Goal: Obtain resource: Obtain resource

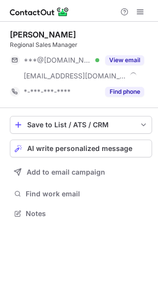
scroll to position [207, 158]
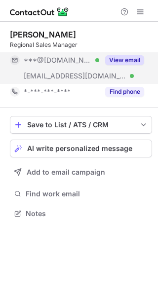
click at [136, 55] on button "View email" at bounding box center [124, 60] width 39 height 10
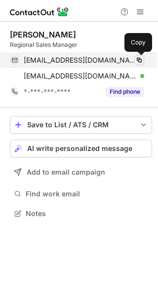
click at [139, 60] on span at bounding box center [139, 60] width 8 height 8
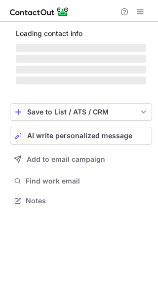
scroll to position [200, 158]
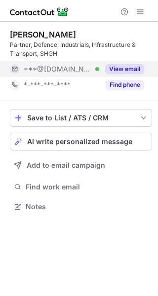
scroll to position [200, 158]
click at [124, 65] on button "View email" at bounding box center [124, 69] width 39 height 10
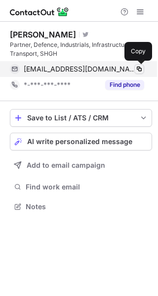
click at [140, 69] on span at bounding box center [139, 69] width 8 height 8
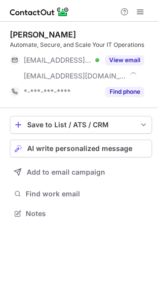
scroll to position [207, 158]
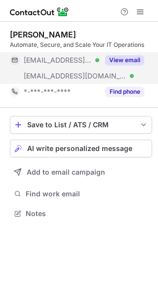
click at [136, 58] on button "View email" at bounding box center [124, 60] width 39 height 10
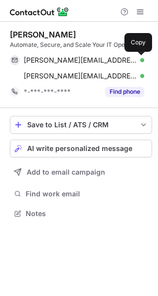
click at [136, 58] on span at bounding box center [139, 60] width 8 height 8
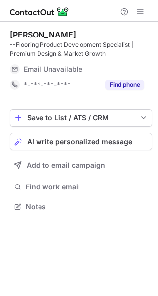
scroll to position [200, 158]
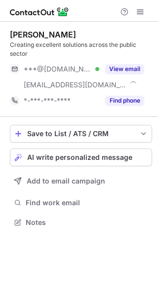
scroll to position [215, 158]
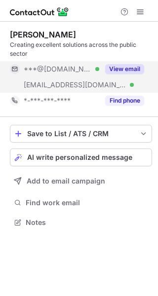
click at [134, 70] on button "View email" at bounding box center [124, 69] width 39 height 10
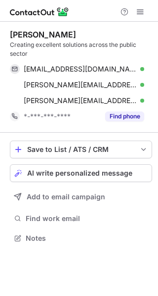
scroll to position [231, 158]
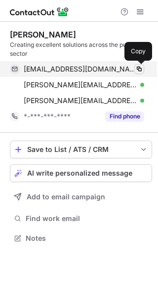
click at [137, 69] on span at bounding box center [139, 69] width 8 height 8
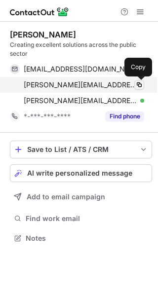
click at [138, 84] on span at bounding box center [139, 85] width 8 height 8
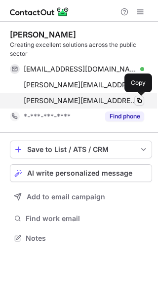
click at [140, 101] on span at bounding box center [139, 101] width 8 height 8
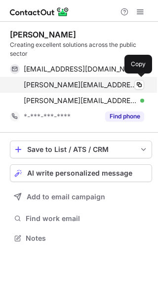
click at [133, 85] on div "david.butler@city-holdings.co.uk Verified" at bounding box center [84, 84] width 120 height 9
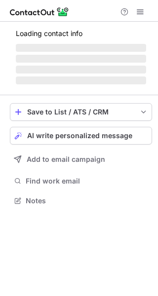
scroll to position [200, 158]
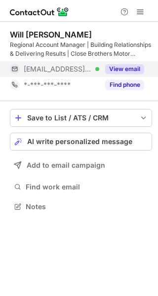
click at [137, 69] on button "View email" at bounding box center [124, 69] width 39 height 10
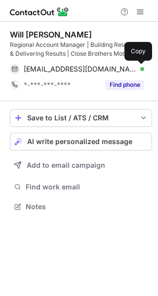
click at [137, 69] on span at bounding box center [139, 69] width 8 height 8
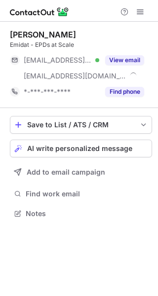
scroll to position [207, 158]
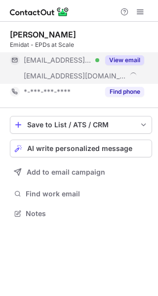
click at [129, 59] on button "View email" at bounding box center [124, 60] width 39 height 10
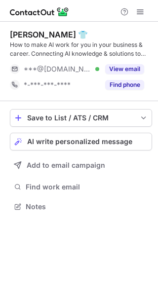
scroll to position [200, 158]
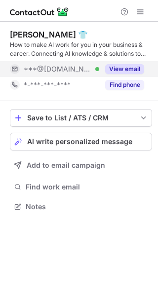
click at [122, 69] on button "View email" at bounding box center [124, 69] width 39 height 10
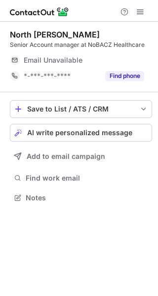
scroll to position [191, 158]
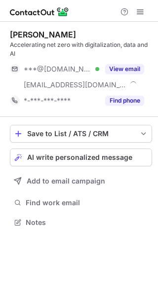
scroll to position [215, 158]
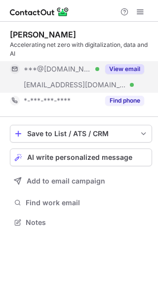
click at [122, 71] on button "View email" at bounding box center [124, 69] width 39 height 10
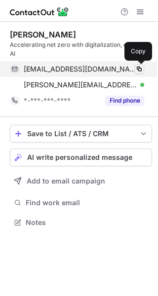
click at [137, 71] on span at bounding box center [139, 69] width 8 height 8
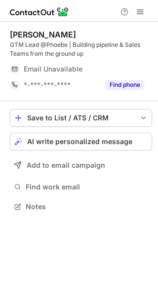
scroll to position [200, 158]
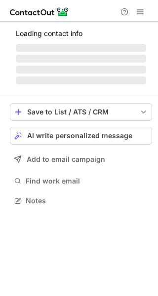
scroll to position [191, 158]
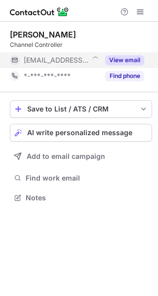
click at [117, 62] on button "View email" at bounding box center [124, 60] width 39 height 10
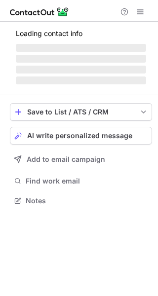
scroll to position [200, 158]
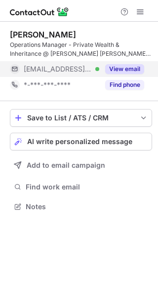
click at [122, 69] on button "View email" at bounding box center [124, 69] width 39 height 10
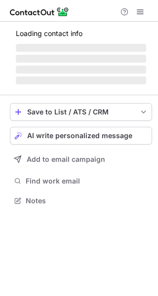
scroll to position [207, 158]
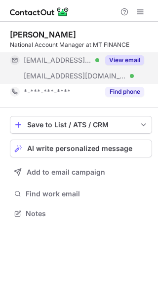
click at [123, 56] on button "View email" at bounding box center [124, 60] width 39 height 10
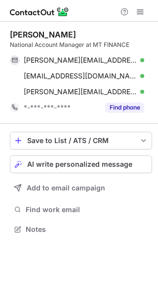
scroll to position [222, 158]
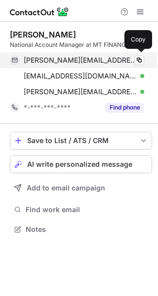
click at [133, 61] on span "[PERSON_NAME][EMAIL_ADDRESS][DOMAIN_NAME]" at bounding box center [80, 60] width 113 height 9
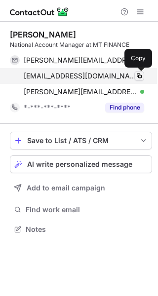
click at [138, 77] on span at bounding box center [139, 76] width 8 height 8
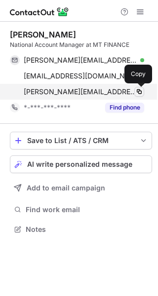
click at [138, 90] on span at bounding box center [139, 92] width 8 height 8
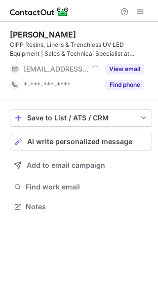
scroll to position [200, 158]
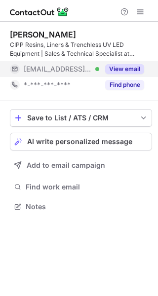
click at [128, 72] on button "View email" at bounding box center [124, 69] width 39 height 10
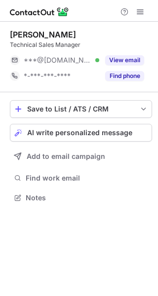
scroll to position [191, 158]
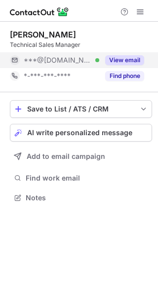
click at [111, 58] on button "View email" at bounding box center [124, 60] width 39 height 10
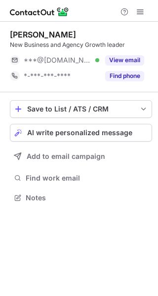
scroll to position [191, 158]
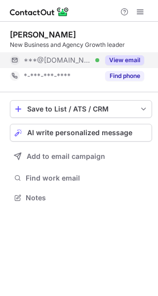
click at [127, 57] on button "View email" at bounding box center [124, 60] width 39 height 10
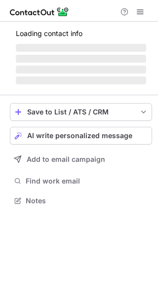
scroll to position [215, 158]
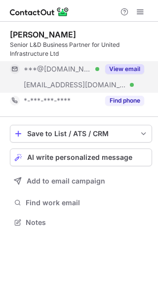
click at [122, 72] on button "View email" at bounding box center [124, 69] width 39 height 10
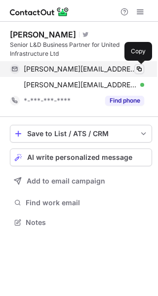
click at [139, 69] on span at bounding box center [139, 69] width 8 height 8
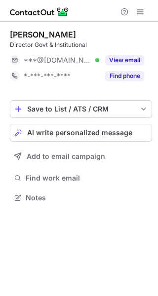
scroll to position [191, 158]
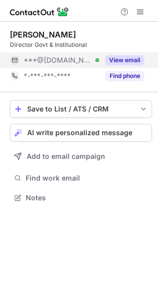
click at [122, 60] on button "View email" at bounding box center [124, 60] width 39 height 10
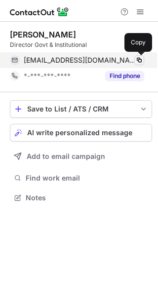
click at [134, 61] on button at bounding box center [139, 60] width 10 height 10
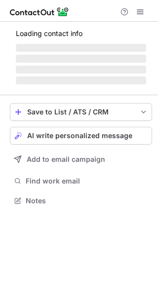
scroll to position [200, 158]
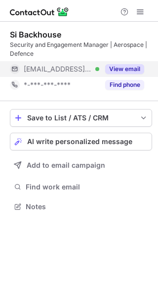
click at [135, 76] on div "View email" at bounding box center [121, 69] width 45 height 16
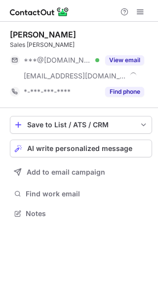
scroll to position [207, 158]
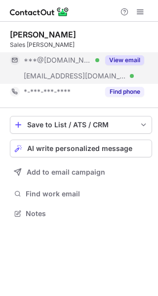
click at [130, 61] on button "View email" at bounding box center [124, 60] width 39 height 10
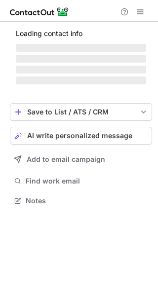
scroll to position [191, 158]
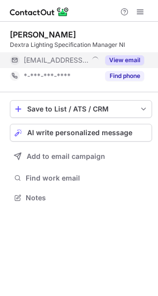
click at [132, 63] on button "View email" at bounding box center [124, 60] width 39 height 10
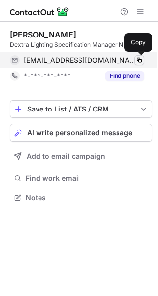
click at [138, 58] on span at bounding box center [139, 60] width 8 height 8
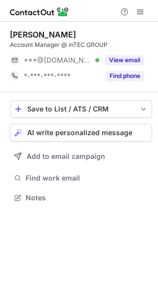
scroll to position [191, 158]
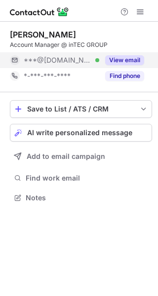
click at [138, 57] on button "View email" at bounding box center [124, 60] width 39 height 10
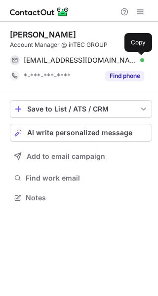
click at [138, 57] on span at bounding box center [139, 60] width 8 height 8
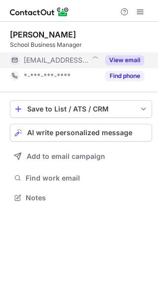
scroll to position [191, 158]
click at [137, 66] on div "View email" at bounding box center [121, 60] width 45 height 16
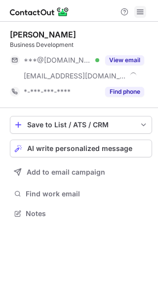
scroll to position [207, 158]
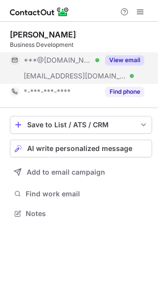
click at [127, 56] on button "View email" at bounding box center [124, 60] width 39 height 10
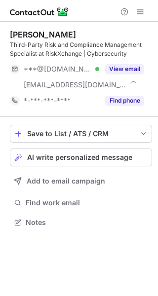
scroll to position [215, 158]
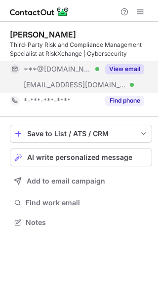
click at [123, 74] on div "View email" at bounding box center [121, 69] width 45 height 16
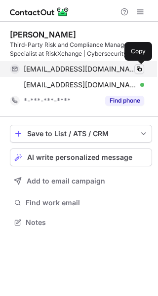
click at [139, 68] on span at bounding box center [139, 69] width 8 height 8
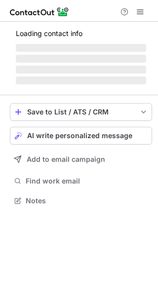
scroll to position [191, 158]
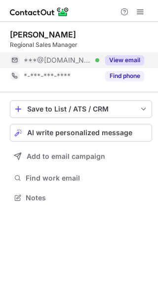
click at [132, 61] on button "View email" at bounding box center [124, 60] width 39 height 10
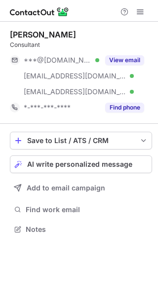
scroll to position [222, 158]
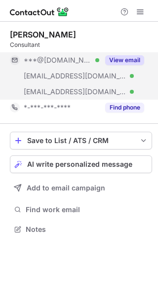
click at [122, 57] on button "View email" at bounding box center [124, 60] width 39 height 10
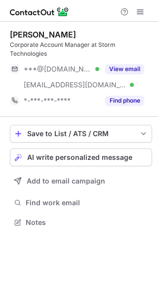
scroll to position [215, 158]
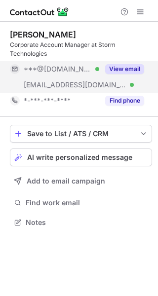
click at [131, 67] on button "View email" at bounding box center [124, 69] width 39 height 10
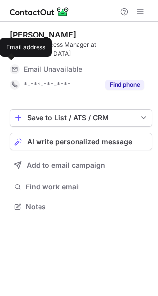
scroll to position [191, 158]
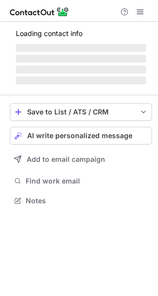
scroll to position [191, 158]
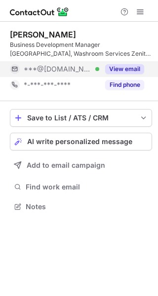
click at [132, 71] on button "View email" at bounding box center [124, 69] width 39 height 10
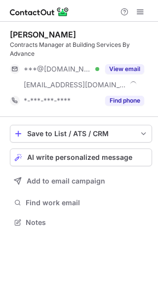
scroll to position [215, 158]
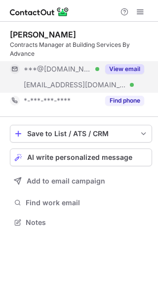
click at [123, 69] on button "View email" at bounding box center [124, 69] width 39 height 10
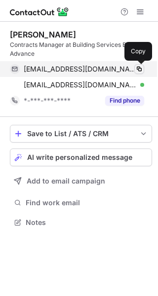
click at [136, 68] on span at bounding box center [139, 69] width 8 height 8
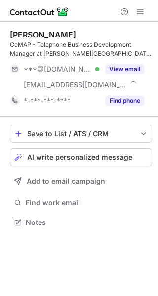
scroll to position [215, 158]
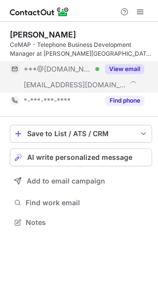
click at [131, 71] on button "View email" at bounding box center [124, 69] width 39 height 10
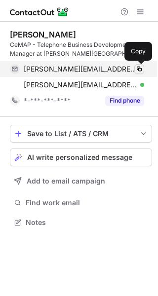
click at [139, 68] on span at bounding box center [139, 69] width 8 height 8
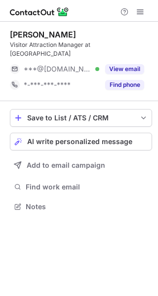
scroll to position [200, 158]
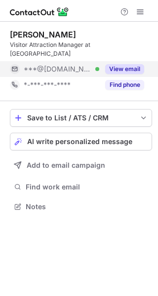
click at [113, 68] on button "View email" at bounding box center [124, 69] width 39 height 10
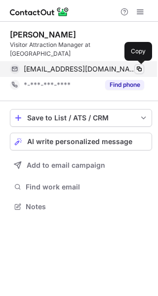
click at [141, 68] on span at bounding box center [139, 69] width 8 height 8
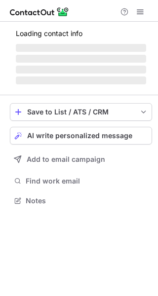
scroll to position [215, 158]
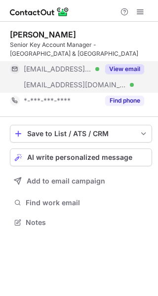
click at [131, 69] on button "View email" at bounding box center [124, 69] width 39 height 10
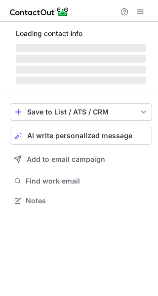
scroll to position [191, 158]
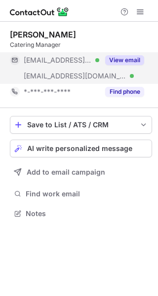
click button "View email"
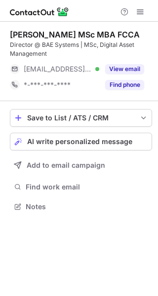
scroll to position [200, 158]
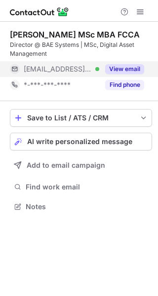
click at [133, 68] on button "View email" at bounding box center [124, 69] width 39 height 10
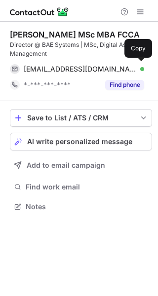
click at [133, 68] on div "d.nice@sky.com Verified" at bounding box center [84, 69] width 120 height 9
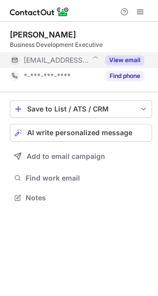
scroll to position [191, 158]
click at [131, 62] on button "View email" at bounding box center [124, 60] width 39 height 10
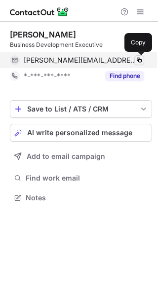
click at [136, 58] on span at bounding box center [139, 60] width 8 height 8
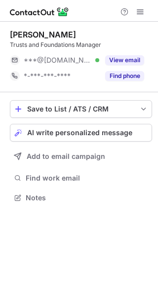
scroll to position [191, 158]
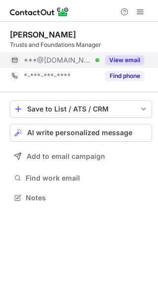
click at [126, 60] on button "View email" at bounding box center [124, 60] width 39 height 10
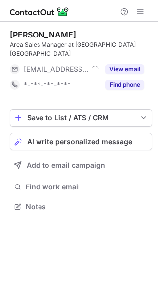
scroll to position [191, 158]
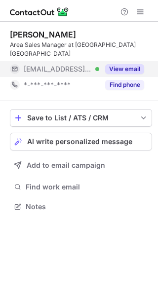
click at [125, 64] on button "View email" at bounding box center [124, 69] width 39 height 10
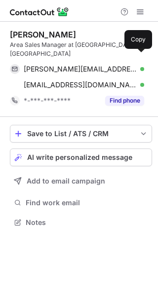
scroll to position [207, 158]
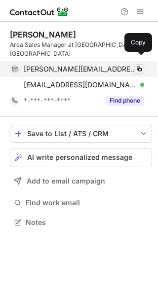
click at [141, 65] on span at bounding box center [139, 69] width 8 height 8
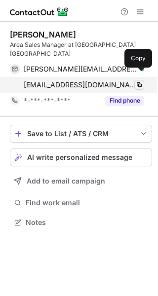
click at [136, 81] on span at bounding box center [139, 85] width 8 height 8
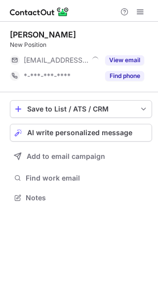
scroll to position [191, 158]
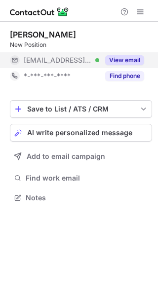
click at [134, 58] on button "View email" at bounding box center [124, 60] width 39 height 10
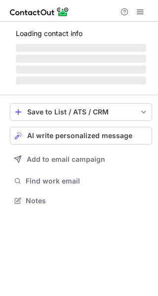
scroll to position [215, 158]
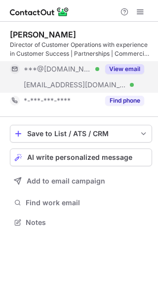
click at [130, 72] on button "View email" at bounding box center [124, 69] width 39 height 10
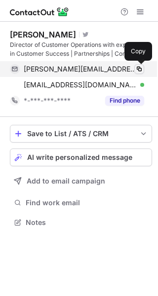
click at [135, 69] on button at bounding box center [139, 69] width 10 height 10
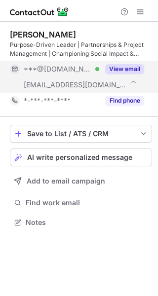
scroll to position [215, 158]
click at [132, 68] on button "View email" at bounding box center [124, 69] width 39 height 10
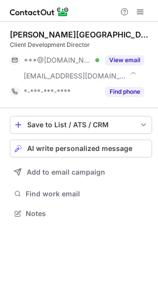
scroll to position [207, 158]
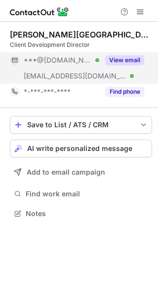
click at [138, 61] on button "View email" at bounding box center [124, 60] width 39 height 10
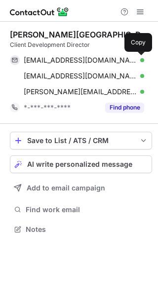
scroll to position [222, 158]
click at [138, 61] on span at bounding box center [139, 60] width 8 height 8
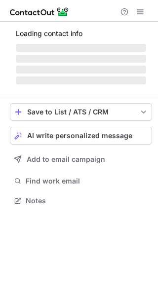
scroll to position [200, 158]
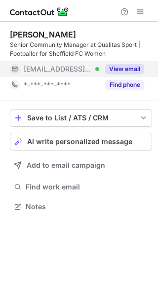
click at [120, 66] on button "View email" at bounding box center [124, 69] width 39 height 10
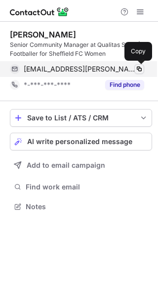
click at [136, 69] on span at bounding box center [139, 69] width 8 height 8
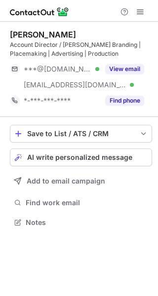
scroll to position [215, 158]
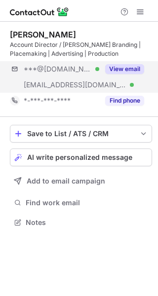
click at [146, 71] on div "***@hotmail.com Verified ***@conrandesigngroup.com Verified View email" at bounding box center [81, 77] width 142 height 32
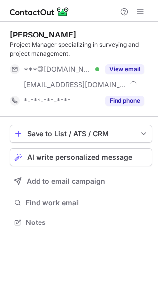
scroll to position [5, 5]
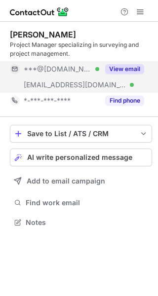
click at [128, 67] on button "View email" at bounding box center [124, 69] width 39 height 10
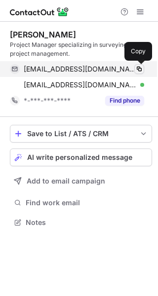
click at [139, 68] on span at bounding box center [139, 69] width 8 height 8
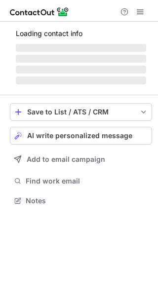
scroll to position [215, 158]
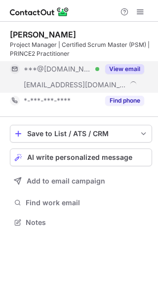
click at [126, 66] on button "View email" at bounding box center [124, 69] width 39 height 10
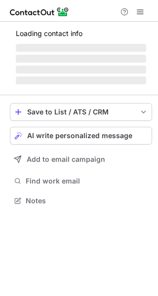
scroll to position [5, 5]
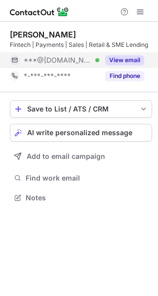
click at [138, 62] on button "View email" at bounding box center [124, 60] width 39 height 10
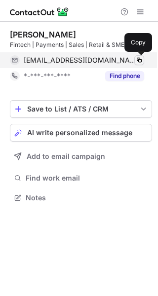
click at [138, 62] on span at bounding box center [139, 60] width 8 height 8
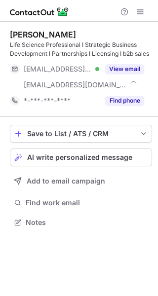
scroll to position [215, 158]
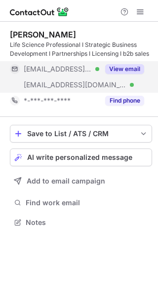
click at [119, 66] on button "View email" at bounding box center [124, 69] width 39 height 10
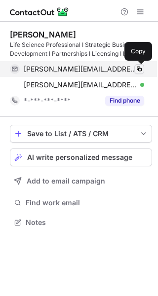
click at [141, 70] on span at bounding box center [139, 69] width 8 height 8
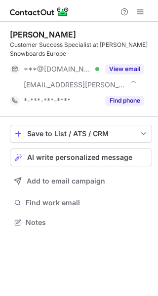
scroll to position [215, 158]
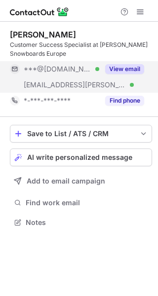
click at [142, 72] on button "View email" at bounding box center [124, 69] width 39 height 10
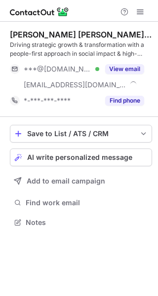
scroll to position [215, 158]
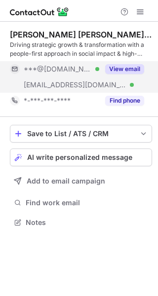
click at [125, 70] on button "View email" at bounding box center [124, 69] width 39 height 10
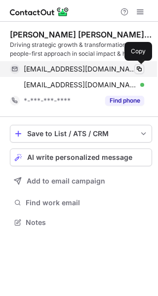
click at [137, 71] on span at bounding box center [139, 69] width 8 height 8
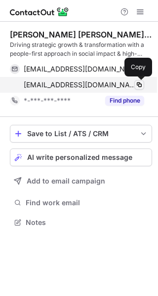
click at [137, 85] on span at bounding box center [139, 85] width 8 height 8
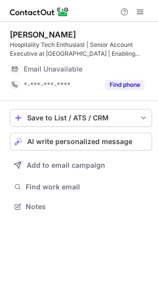
scroll to position [200, 158]
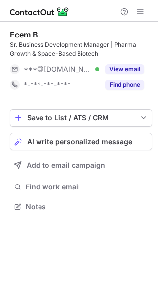
scroll to position [200, 158]
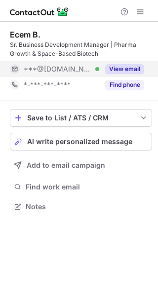
click at [117, 67] on button "View email" at bounding box center [124, 69] width 39 height 10
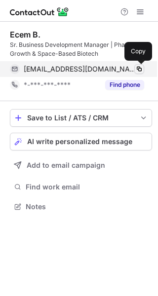
click at [137, 69] on span at bounding box center [139, 69] width 8 height 8
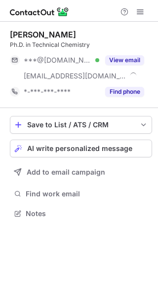
scroll to position [207, 158]
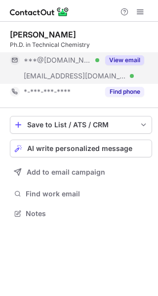
click at [120, 57] on button "View email" at bounding box center [124, 60] width 39 height 10
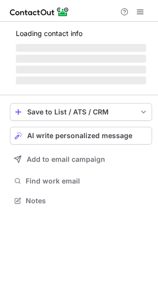
scroll to position [168, 158]
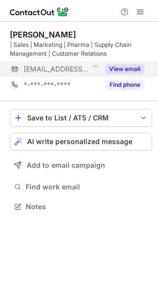
click at [110, 67] on button "View email" at bounding box center [124, 69] width 39 height 10
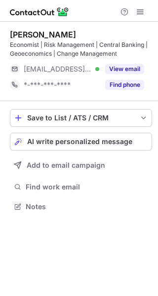
scroll to position [200, 158]
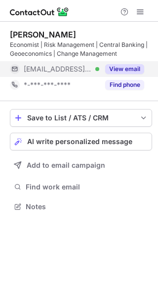
click at [131, 67] on button "View email" at bounding box center [124, 69] width 39 height 10
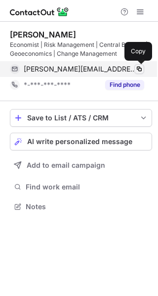
click at [137, 67] on span at bounding box center [139, 69] width 8 height 8
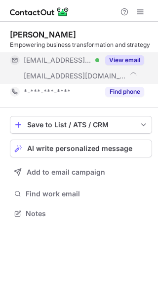
scroll to position [207, 158]
click at [136, 60] on button "View email" at bounding box center [124, 60] width 39 height 10
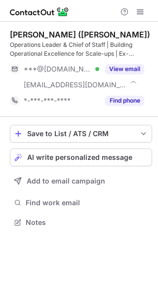
scroll to position [215, 158]
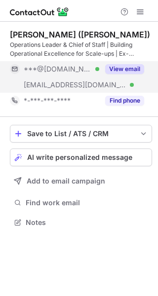
click at [126, 73] on button "View email" at bounding box center [124, 69] width 39 height 10
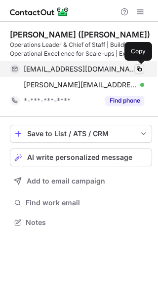
click at [138, 68] on span at bounding box center [139, 69] width 8 height 8
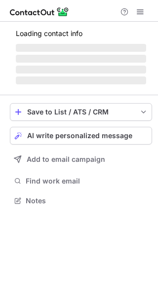
scroll to position [207, 158]
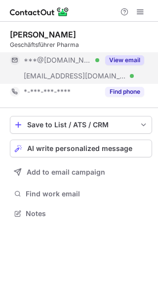
click at [131, 56] on button "View email" at bounding box center [124, 60] width 39 height 10
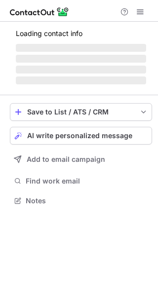
scroll to position [200, 158]
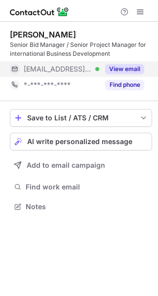
click at [115, 68] on button "View email" at bounding box center [124, 69] width 39 height 10
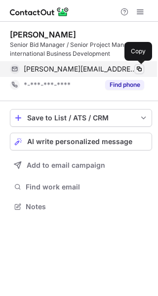
click at [142, 68] on span at bounding box center [139, 69] width 8 height 8
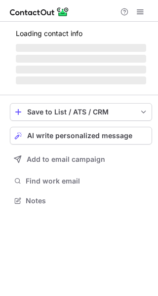
scroll to position [191, 158]
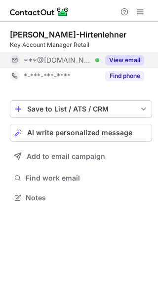
click at [131, 60] on button "View email" at bounding box center [124, 60] width 39 height 10
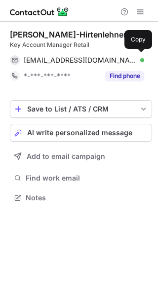
click at [131, 60] on div "[EMAIL_ADDRESS][DOMAIN_NAME] Verified" at bounding box center [84, 60] width 120 height 9
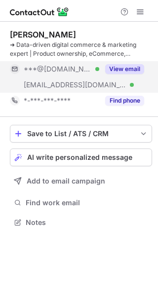
scroll to position [215, 158]
click at [126, 68] on button "View email" at bounding box center [124, 69] width 39 height 10
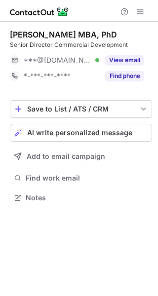
scroll to position [191, 158]
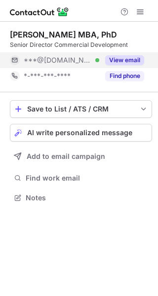
click at [129, 59] on button "View email" at bounding box center [124, 60] width 39 height 10
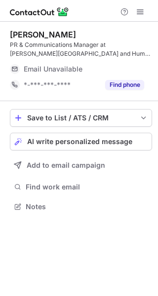
scroll to position [200, 158]
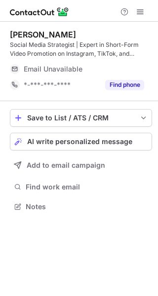
scroll to position [200, 158]
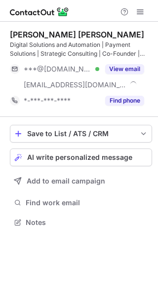
scroll to position [215, 158]
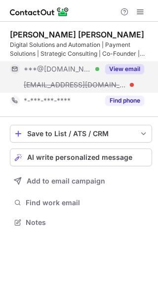
click at [128, 70] on button "View email" at bounding box center [124, 69] width 39 height 10
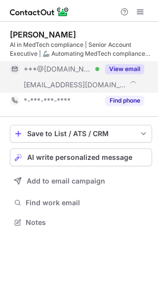
scroll to position [215, 158]
click at [130, 68] on button "View email" at bounding box center [124, 69] width 39 height 10
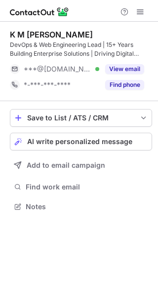
scroll to position [200, 158]
click at [134, 68] on button "View email" at bounding box center [124, 69] width 39 height 10
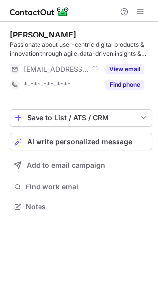
scroll to position [200, 158]
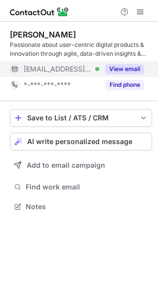
click at [132, 67] on button "View email" at bounding box center [124, 69] width 39 height 10
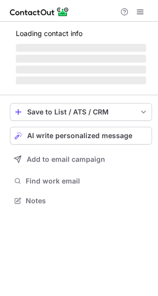
scroll to position [231, 158]
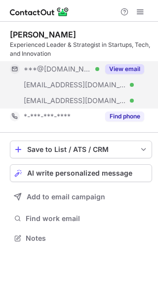
click at [132, 65] on button "View email" at bounding box center [124, 69] width 39 height 10
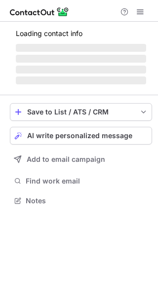
scroll to position [191, 158]
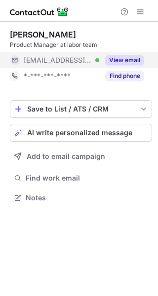
click at [129, 56] on button "View email" at bounding box center [124, 60] width 39 height 10
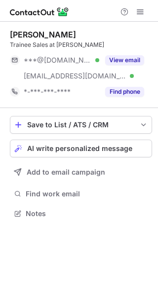
scroll to position [207, 158]
click at [129, 63] on button "View email" at bounding box center [124, 60] width 39 height 10
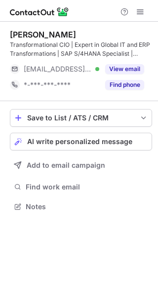
scroll to position [200, 158]
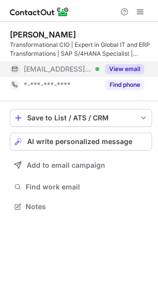
click at [125, 69] on button "View email" at bounding box center [124, 69] width 39 height 10
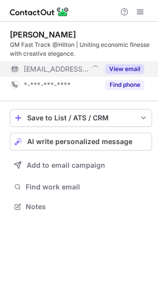
scroll to position [200, 158]
click at [126, 71] on button "View email" at bounding box center [124, 69] width 39 height 10
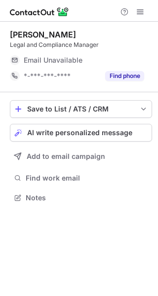
scroll to position [191, 158]
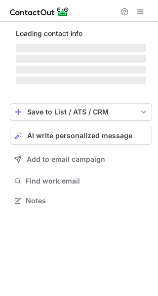
scroll to position [191, 158]
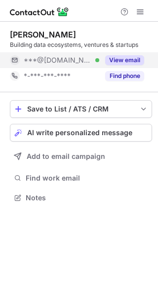
click at [135, 62] on button "View email" at bounding box center [124, 60] width 39 height 10
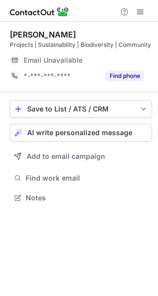
scroll to position [191, 158]
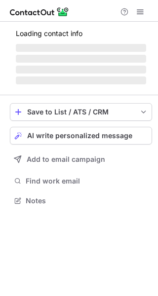
scroll to position [207, 158]
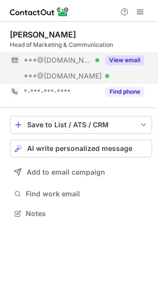
click at [124, 59] on button "View email" at bounding box center [124, 60] width 39 height 10
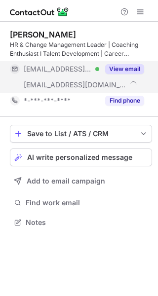
scroll to position [215, 158]
click at [122, 69] on button "View email" at bounding box center [124, 69] width 39 height 10
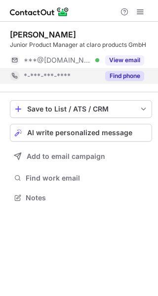
scroll to position [191, 158]
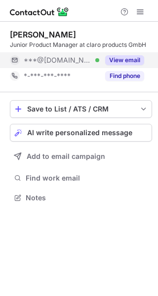
click at [127, 59] on button "View email" at bounding box center [124, 60] width 39 height 10
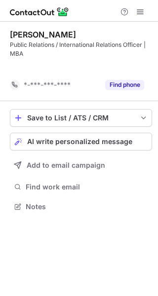
scroll to position [184, 158]
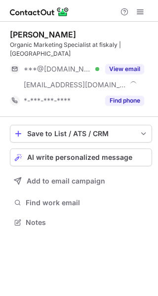
scroll to position [207, 158]
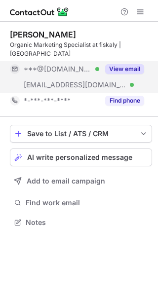
click at [116, 64] on button "View email" at bounding box center [124, 69] width 39 height 10
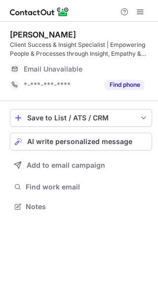
scroll to position [200, 158]
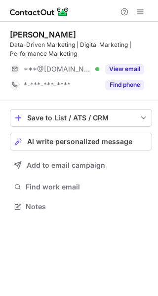
scroll to position [200, 158]
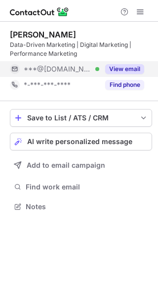
click at [121, 68] on button "View email" at bounding box center [124, 69] width 39 height 10
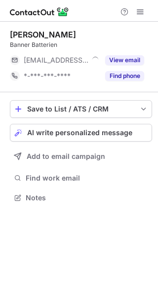
scroll to position [191, 158]
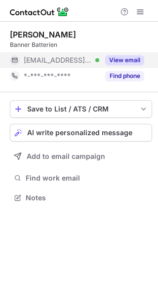
click at [118, 56] on button "View email" at bounding box center [124, 60] width 39 height 10
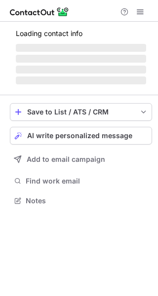
scroll to position [207, 158]
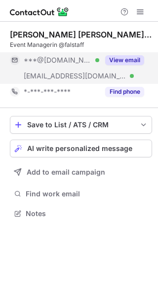
click at [137, 62] on button "View email" at bounding box center [124, 60] width 39 height 10
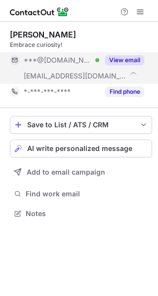
scroll to position [207, 158]
click at [131, 62] on button "View email" at bounding box center [124, 60] width 39 height 10
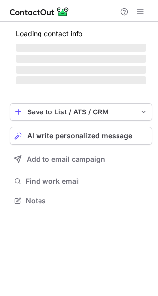
scroll to position [215, 158]
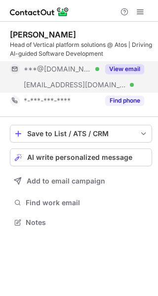
click at [126, 62] on div "View email" at bounding box center [121, 69] width 45 height 16
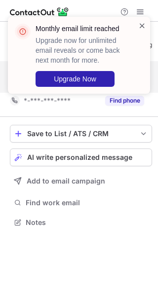
click at [142, 21] on span at bounding box center [142, 26] width 8 height 10
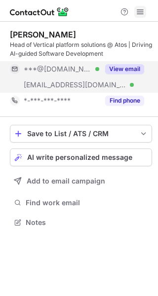
click at [142, 12] on span at bounding box center [140, 12] width 8 height 8
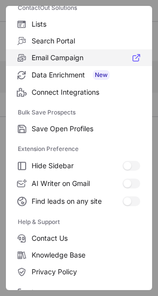
scroll to position [115, 0]
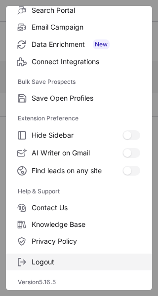
click at [48, 262] on span "Logout" at bounding box center [86, 261] width 108 height 9
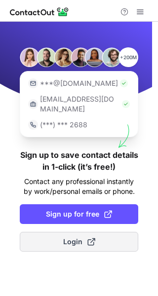
click at [81, 237] on span "Login" at bounding box center [79, 242] width 32 height 10
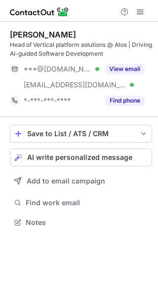
scroll to position [215, 158]
click at [124, 65] on button "View email" at bounding box center [124, 69] width 39 height 10
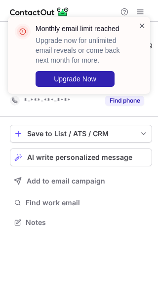
click at [140, 25] on span at bounding box center [142, 26] width 8 height 10
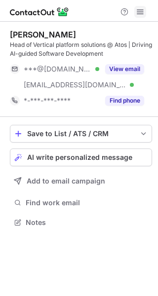
click at [141, 12] on span at bounding box center [140, 12] width 8 height 8
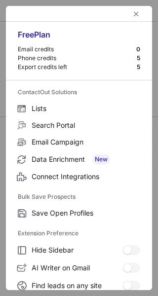
scroll to position [151, 0]
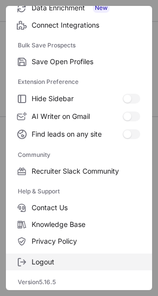
click at [40, 256] on label "Logout" at bounding box center [79, 261] width 146 height 17
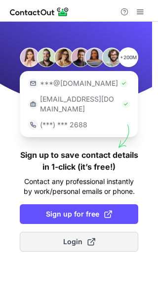
click at [67, 237] on span "Login" at bounding box center [79, 242] width 32 height 10
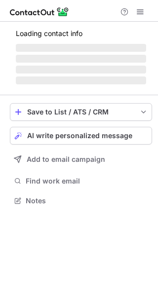
scroll to position [215, 158]
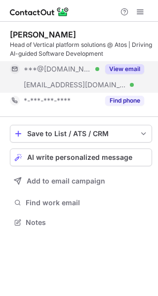
click at [130, 62] on div "View email" at bounding box center [121, 69] width 45 height 16
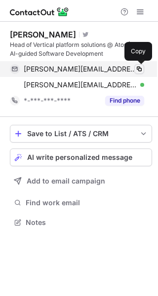
click at [135, 64] on button at bounding box center [139, 69] width 10 height 10
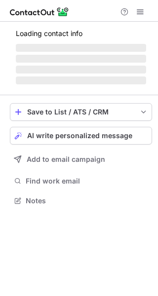
scroll to position [200, 158]
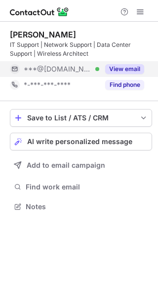
click at [125, 65] on button "View email" at bounding box center [124, 69] width 39 height 10
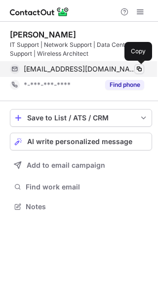
click at [141, 65] on button at bounding box center [139, 69] width 10 height 10
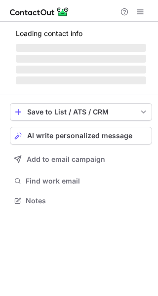
scroll to position [215, 158]
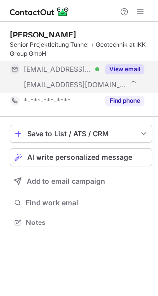
click at [116, 64] on button "View email" at bounding box center [124, 69] width 39 height 10
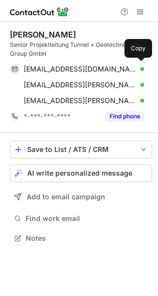
scroll to position [231, 158]
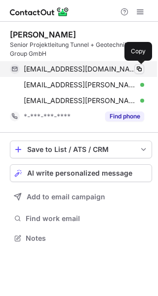
click at [139, 67] on span at bounding box center [139, 69] width 8 height 8
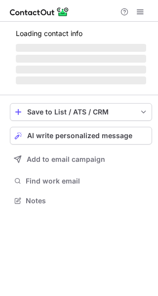
scroll to position [191, 158]
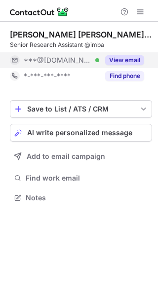
click at [132, 56] on button "View email" at bounding box center [124, 60] width 39 height 10
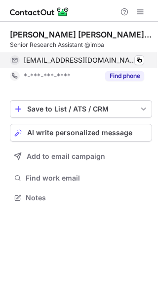
click at [144, 57] on div "eunicechy@yahoo.com Verified Copy" at bounding box center [77, 60] width 134 height 16
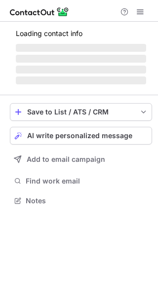
scroll to position [200, 158]
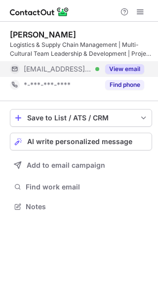
click at [121, 72] on button "View email" at bounding box center [124, 69] width 39 height 10
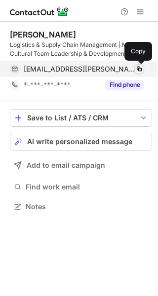
click at [137, 69] on span at bounding box center [139, 69] width 8 height 8
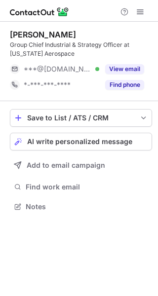
scroll to position [200, 158]
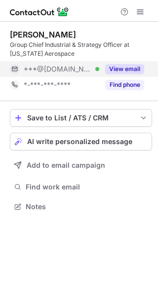
click at [133, 72] on button "View email" at bounding box center [124, 69] width 39 height 10
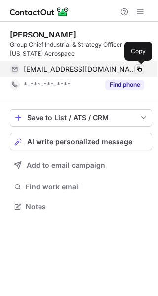
click at [143, 66] on button at bounding box center [139, 69] width 10 height 10
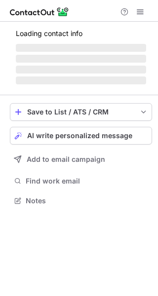
scroll to position [215, 158]
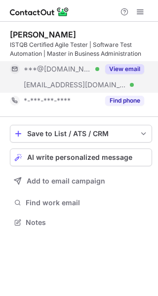
click at [133, 68] on button "View email" at bounding box center [124, 69] width 39 height 10
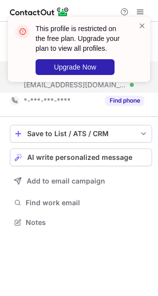
click at [133, 68] on div "This profile is restricted on the free plan. Upgrade your plan to view all prof…" at bounding box center [85, 49] width 100 height 51
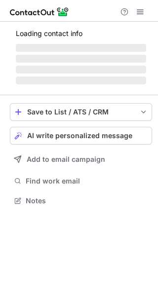
scroll to position [200, 158]
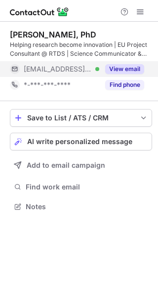
click at [121, 70] on button "View email" at bounding box center [124, 69] width 39 height 10
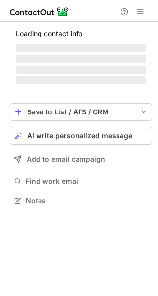
scroll to position [191, 158]
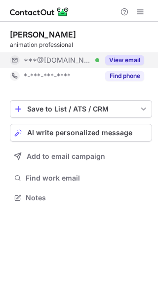
click at [121, 61] on button "View email" at bounding box center [124, 60] width 39 height 10
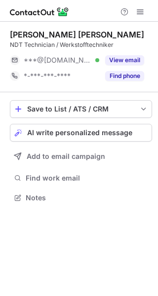
scroll to position [191, 158]
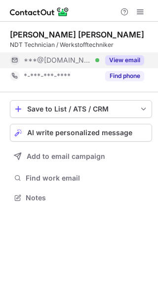
click at [129, 58] on button "View email" at bounding box center [124, 60] width 39 height 10
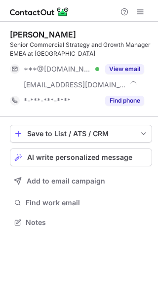
scroll to position [215, 158]
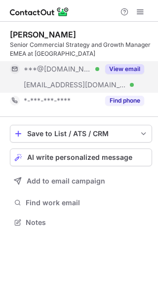
click at [122, 66] on button "View email" at bounding box center [124, 69] width 39 height 10
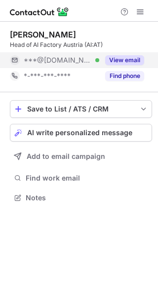
scroll to position [191, 158]
click at [123, 62] on button "View email" at bounding box center [124, 60] width 39 height 10
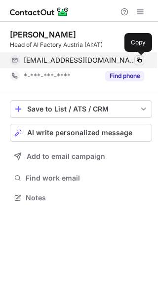
click at [140, 58] on span at bounding box center [139, 60] width 8 height 8
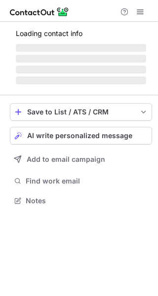
scroll to position [200, 158]
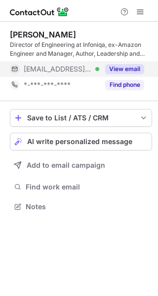
click at [121, 66] on button "View email" at bounding box center [124, 69] width 39 height 10
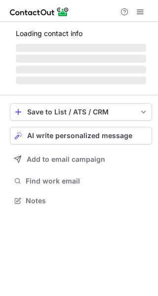
scroll to position [215, 158]
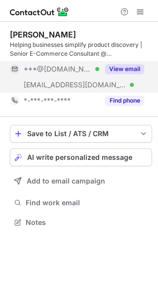
click at [122, 68] on button "View email" at bounding box center [124, 69] width 39 height 10
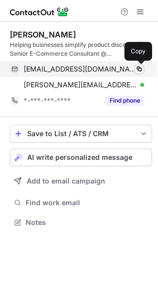
click at [136, 68] on span at bounding box center [139, 69] width 8 height 8
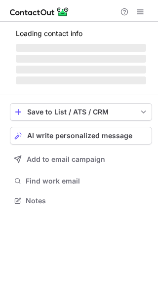
scroll to position [191, 158]
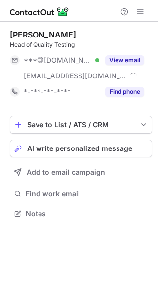
scroll to position [207, 158]
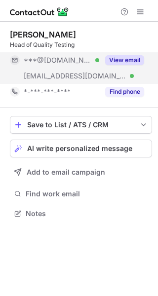
click at [128, 60] on button "View email" at bounding box center [124, 60] width 39 height 10
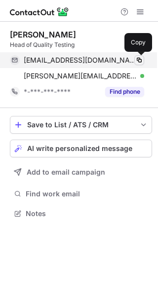
click at [140, 59] on span at bounding box center [139, 60] width 8 height 8
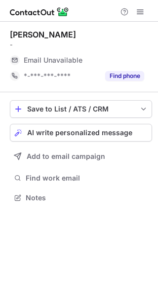
scroll to position [191, 158]
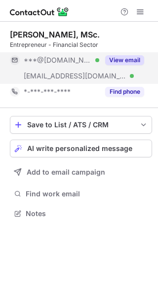
scroll to position [207, 158]
click at [124, 59] on button "View email" at bounding box center [124, 60] width 39 height 10
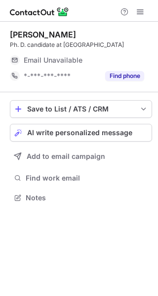
scroll to position [191, 158]
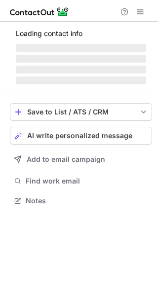
scroll to position [215, 158]
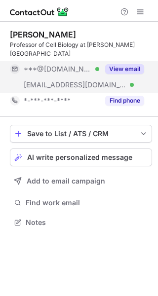
click at [116, 67] on button "View email" at bounding box center [124, 69] width 39 height 10
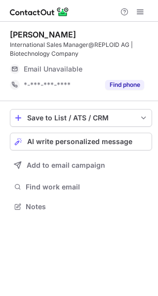
scroll to position [200, 158]
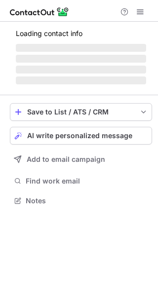
scroll to position [200, 158]
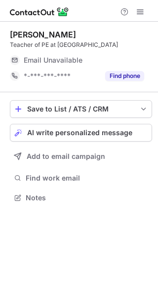
scroll to position [191, 158]
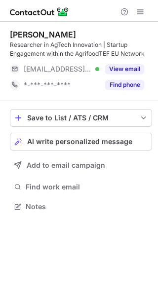
scroll to position [200, 158]
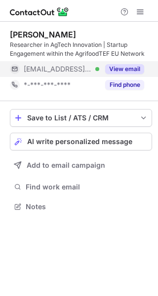
click at [125, 65] on button "View email" at bounding box center [124, 69] width 39 height 10
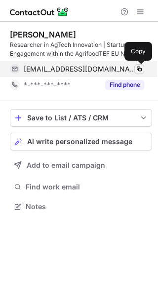
click at [136, 65] on span at bounding box center [139, 69] width 8 height 8
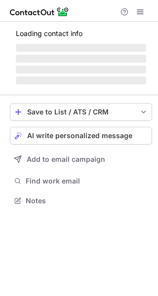
scroll to position [200, 158]
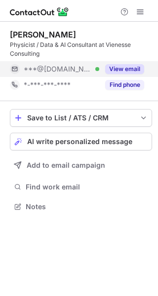
click at [121, 69] on button "View email" at bounding box center [124, 69] width 39 height 10
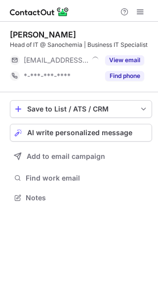
scroll to position [191, 158]
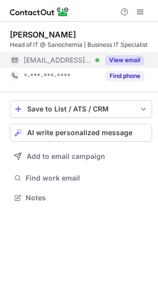
click at [122, 60] on button "View email" at bounding box center [124, 60] width 39 height 10
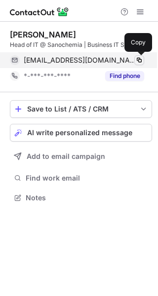
click at [141, 60] on span at bounding box center [139, 60] width 8 height 8
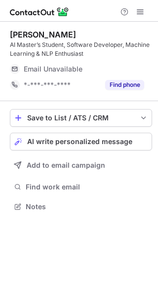
scroll to position [200, 158]
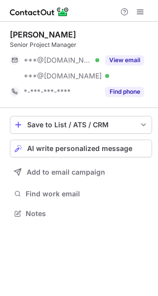
scroll to position [207, 158]
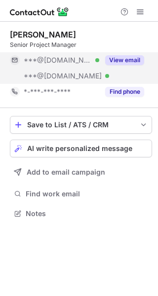
click at [121, 58] on button "View email" at bounding box center [124, 60] width 39 height 10
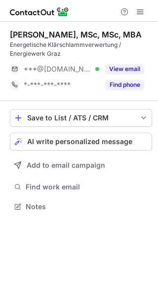
scroll to position [200, 158]
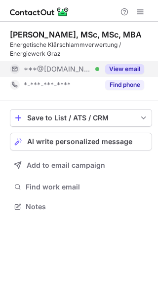
click at [125, 69] on button "View email" at bounding box center [124, 69] width 39 height 10
